Goal: Task Accomplishment & Management: Manage account settings

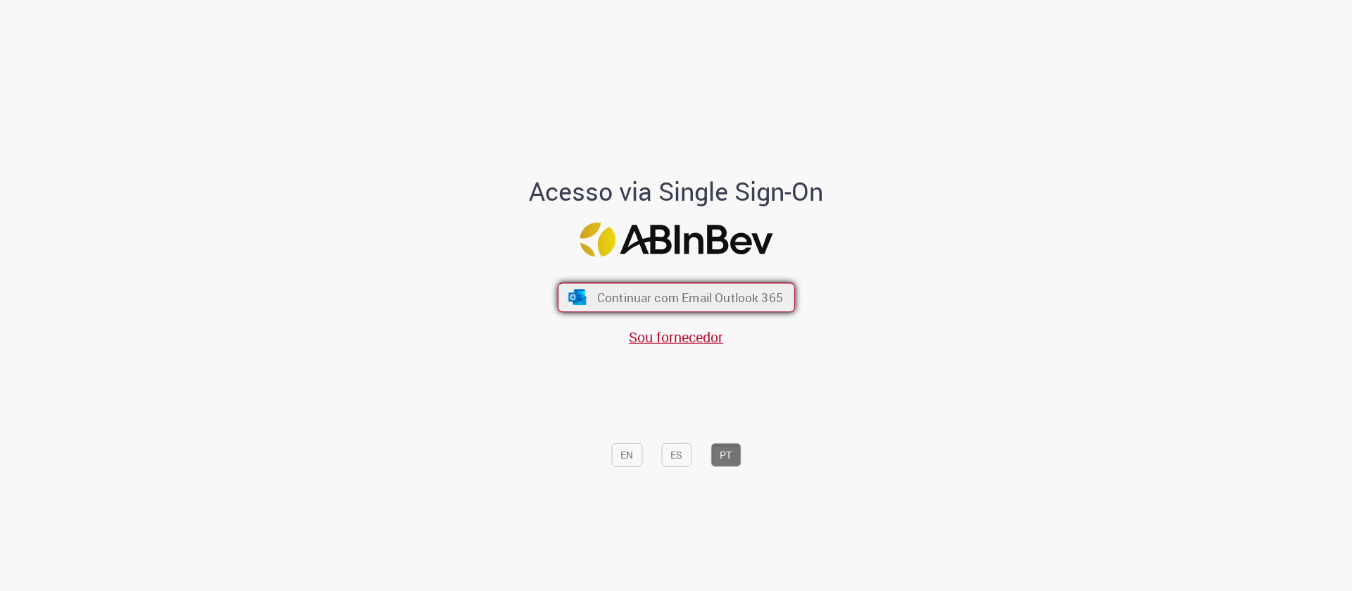
click at [696, 305] on span "Continuar com Email Outlook 365" at bounding box center [689, 297] width 186 height 16
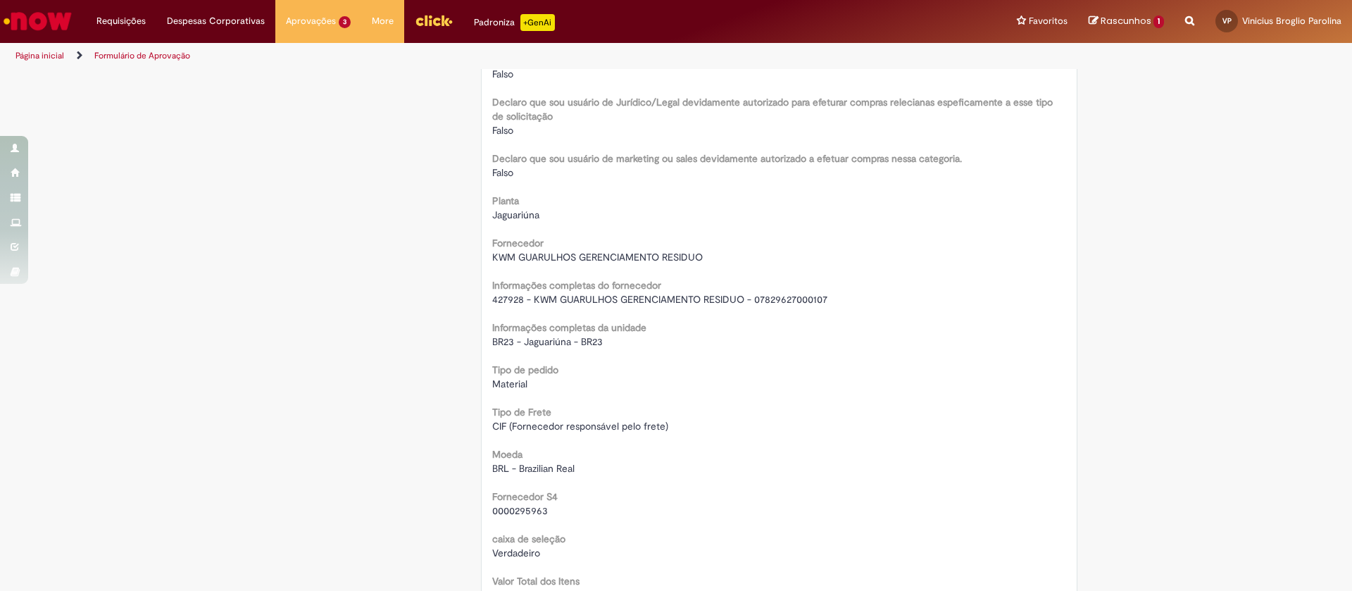
scroll to position [1267, 0]
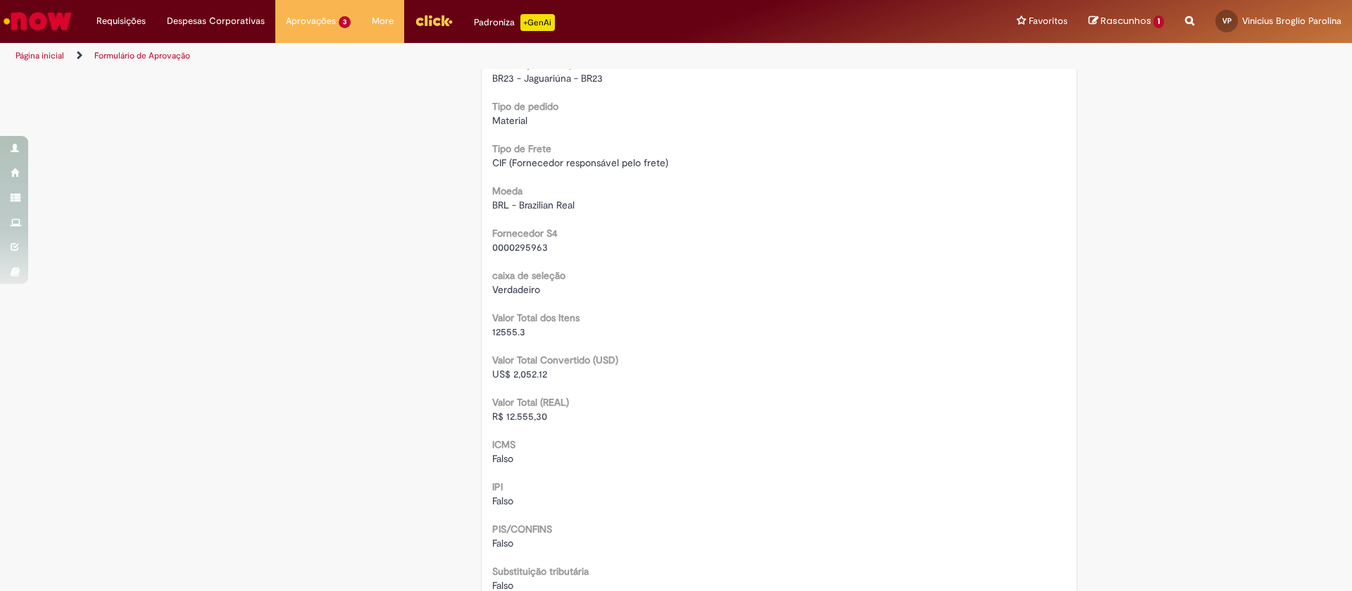
click at [496, 331] on span "12555.3" at bounding box center [508, 331] width 33 height 13
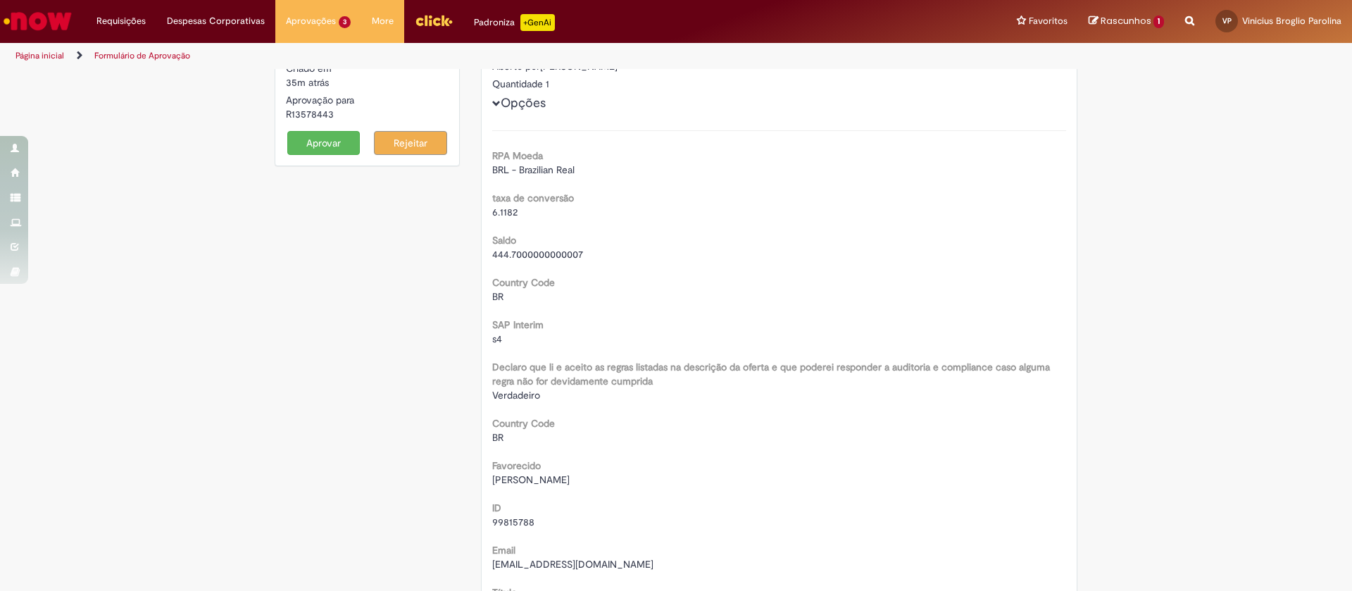
scroll to position [0, 0]
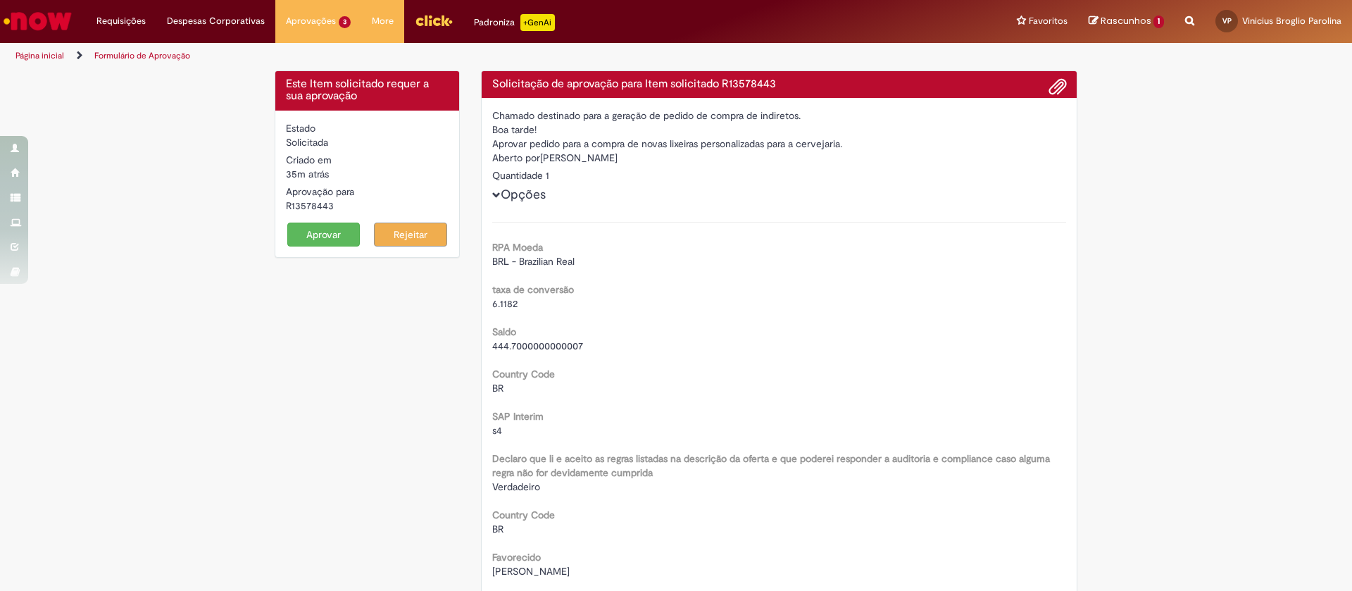
click at [305, 237] on button "Aprovar" at bounding box center [323, 234] width 73 height 24
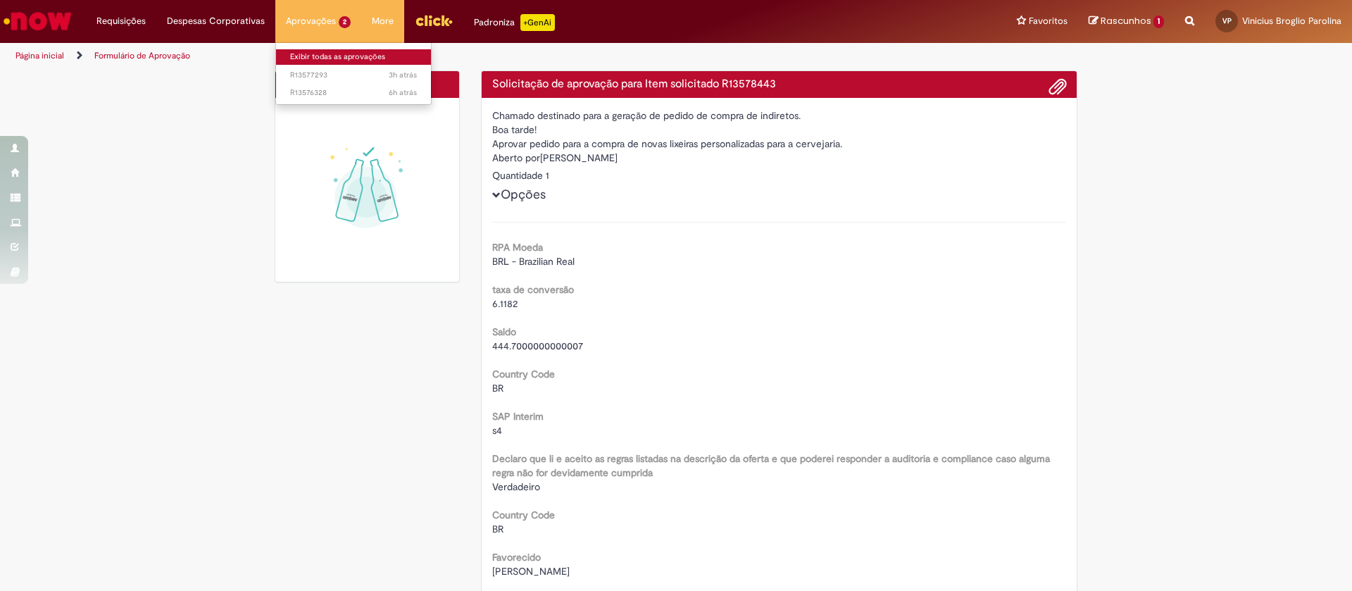
click at [336, 51] on link "Exibir todas as aprovações" at bounding box center [353, 56] width 155 height 15
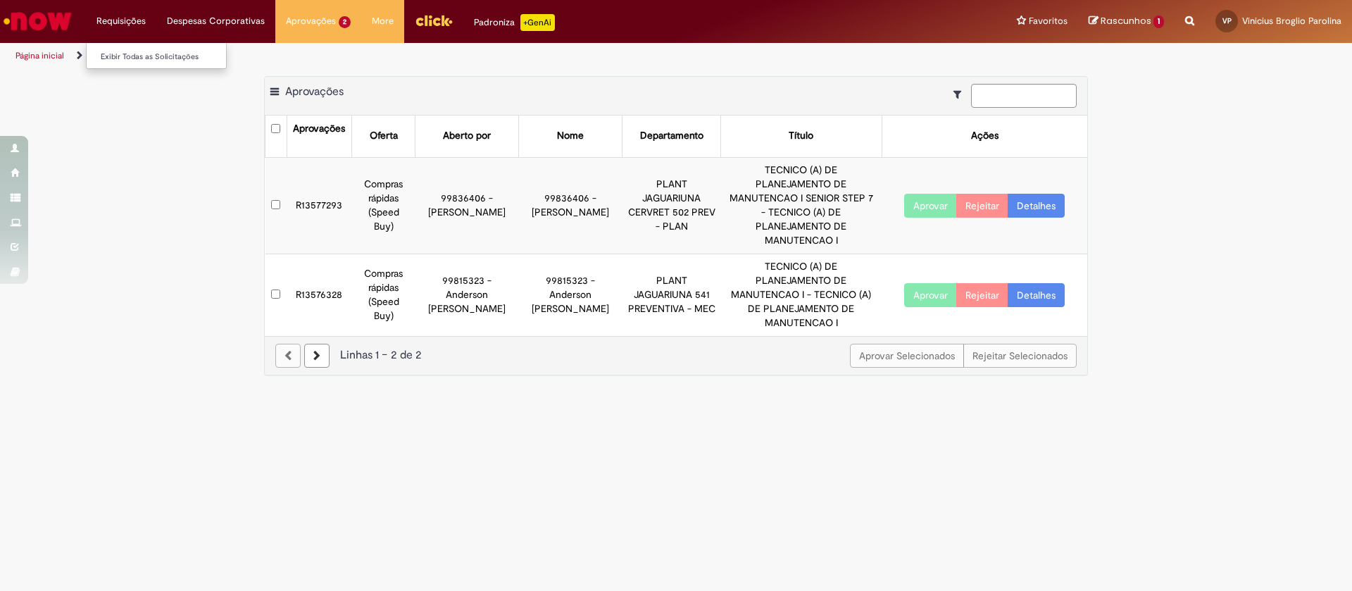
click at [130, 20] on li "Requisições Exibir Todas as Solicitações" at bounding box center [121, 21] width 70 height 42
click at [155, 55] on link "Exibir Todas as Solicitações" at bounding box center [164, 56] width 155 height 15
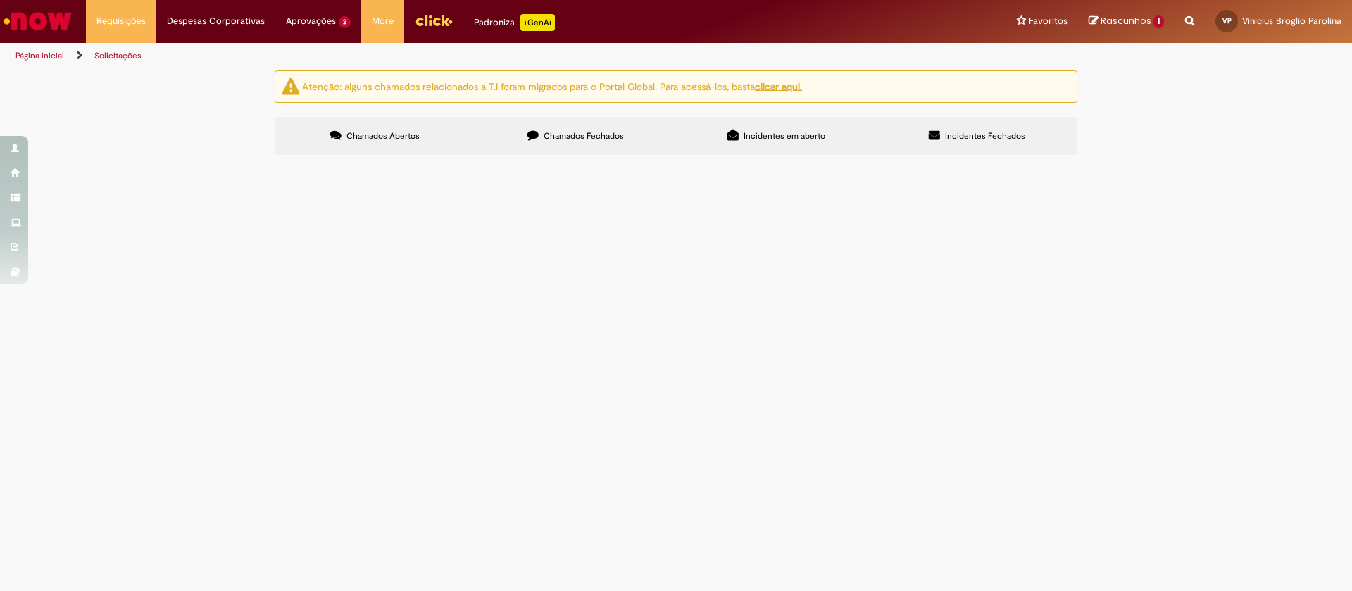
click at [570, 132] on span "Chamados Fechados" at bounding box center [584, 135] width 80 height 11
click at [745, 146] on label "Incidentes em aberto" at bounding box center [776, 136] width 201 height 38
click at [991, 138] on span "Incidentes Fechados" at bounding box center [985, 135] width 80 height 11
click at [292, 127] on label "Chamados Abertos" at bounding box center [375, 136] width 201 height 38
